Goal: Obtain resource: Download file/media

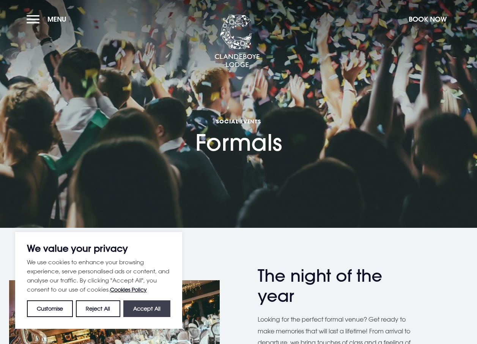
click at [158, 309] on button "Accept All" at bounding box center [146, 308] width 47 height 17
checkbox input "true"
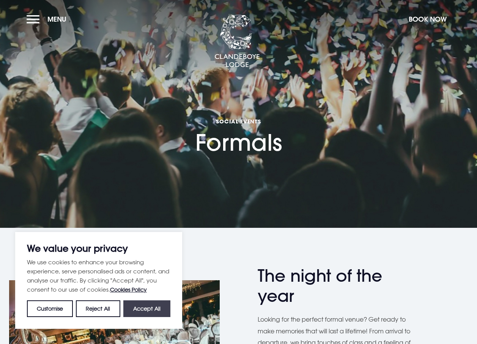
checkbox input "true"
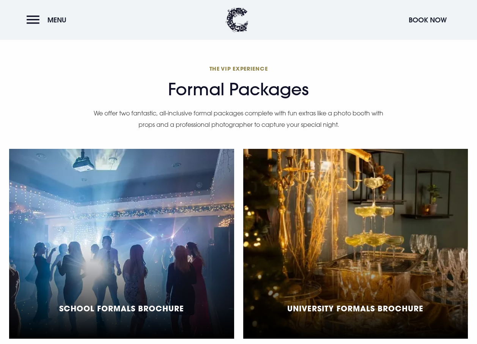
scroll to position [494, 0]
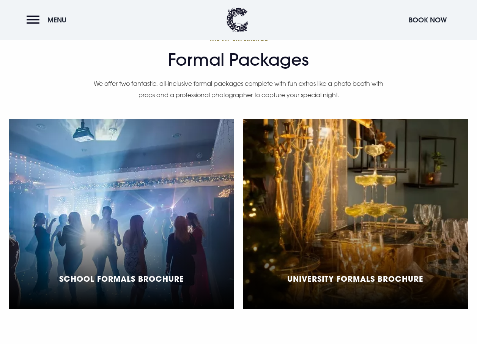
click at [315, 198] on div "University Formals Brochure" at bounding box center [355, 214] width 225 height 190
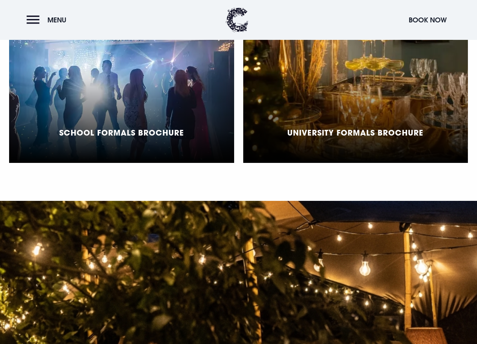
scroll to position [645, 0]
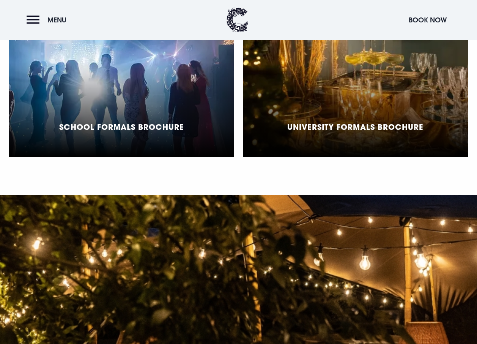
click at [188, 94] on div "School Formals Brochure" at bounding box center [121, 62] width 225 height 190
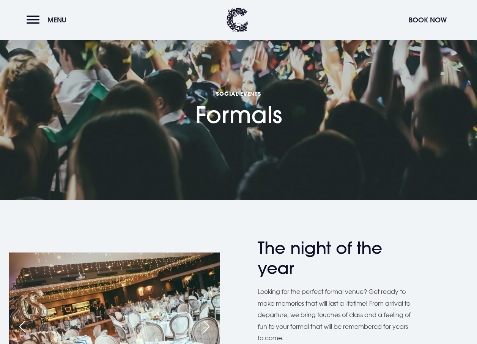
scroll to position [190, 0]
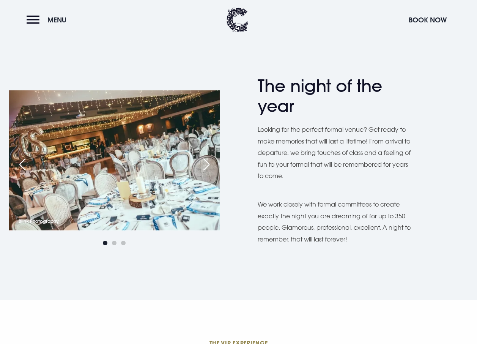
click at [210, 163] on div "Next slide" at bounding box center [206, 164] width 19 height 17
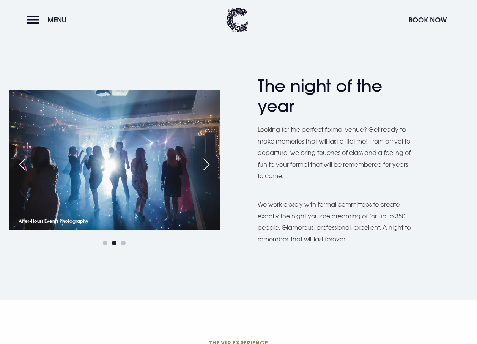
click at [210, 163] on div "Next slide" at bounding box center [206, 164] width 19 height 17
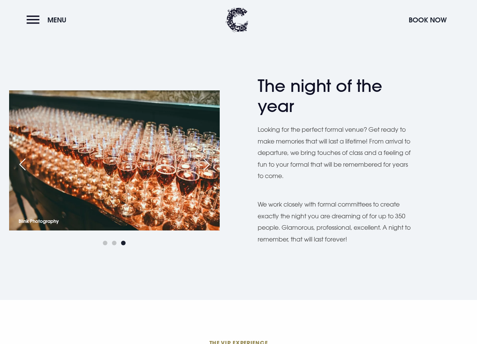
click at [20, 172] on div "Previous slide" at bounding box center [22, 164] width 19 height 17
